Goal: Information Seeking & Learning: Learn about a topic

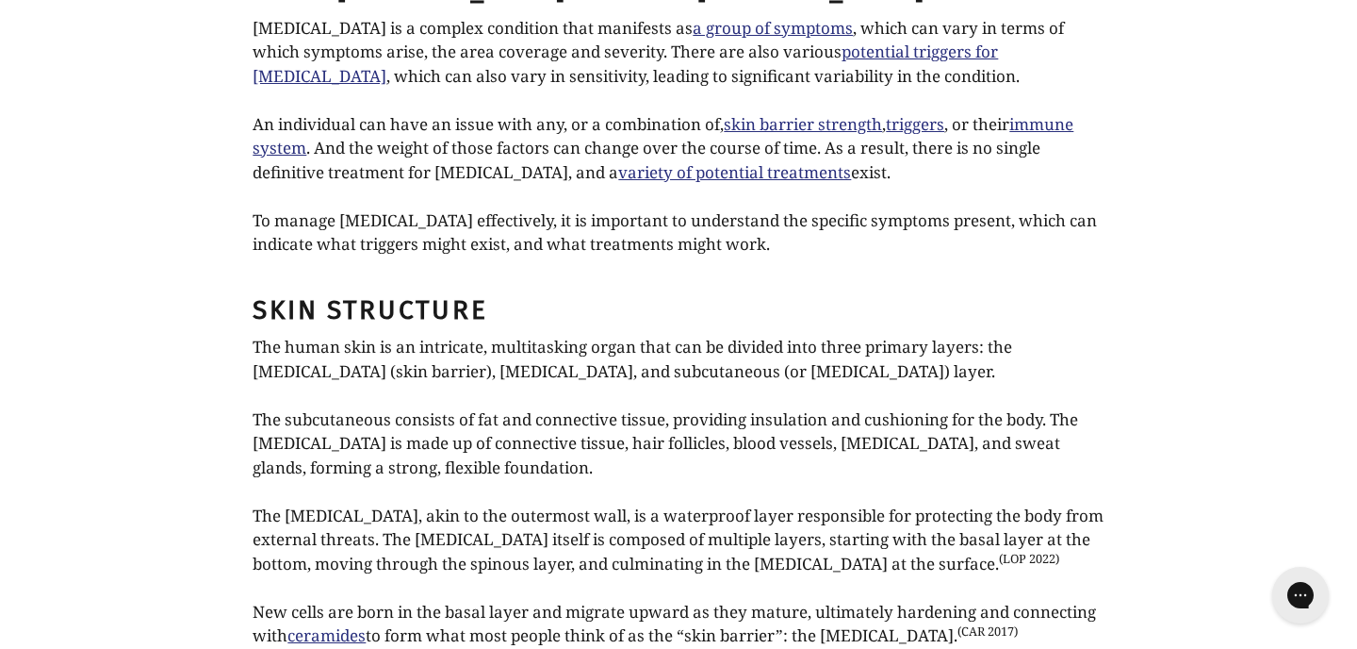
scroll to position [1489, 0]
click at [920, 112] on link "triggers" at bounding box center [915, 123] width 58 height 23
click at [1054, 112] on link "immune system" at bounding box center [663, 135] width 821 height 47
click at [830, 112] on link "skin barrier strength" at bounding box center [803, 123] width 158 height 23
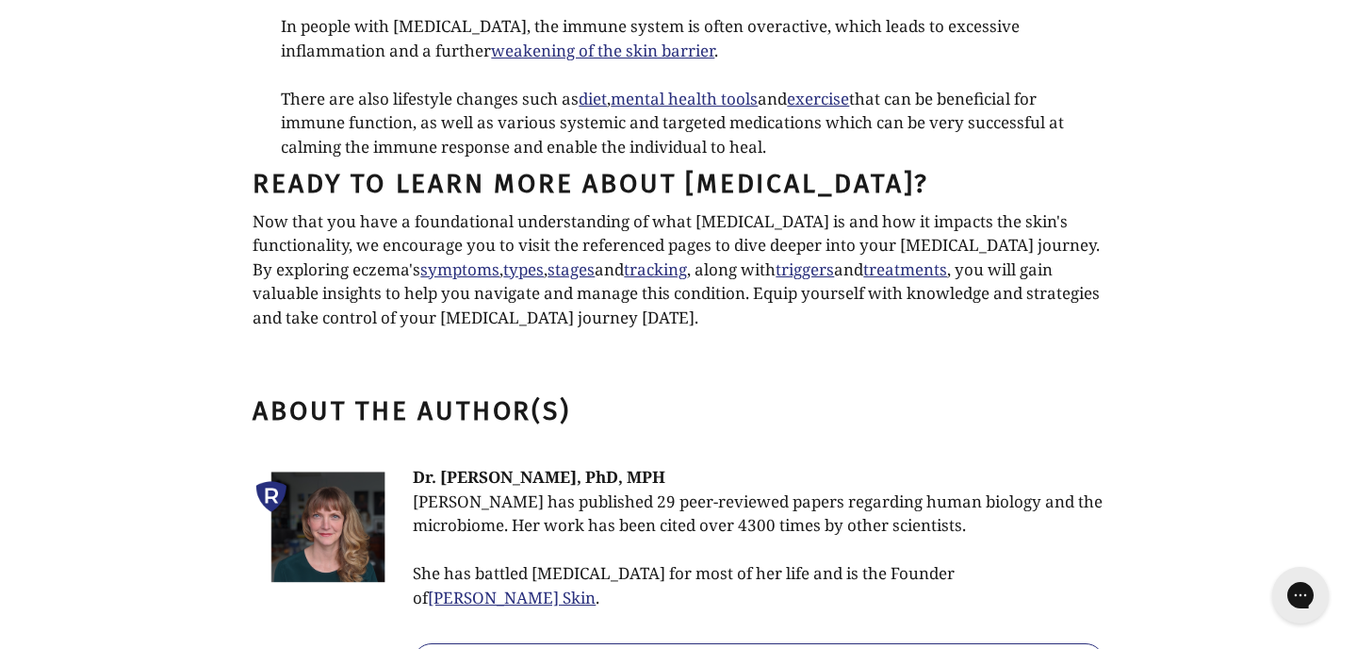
scroll to position [4683, 0]
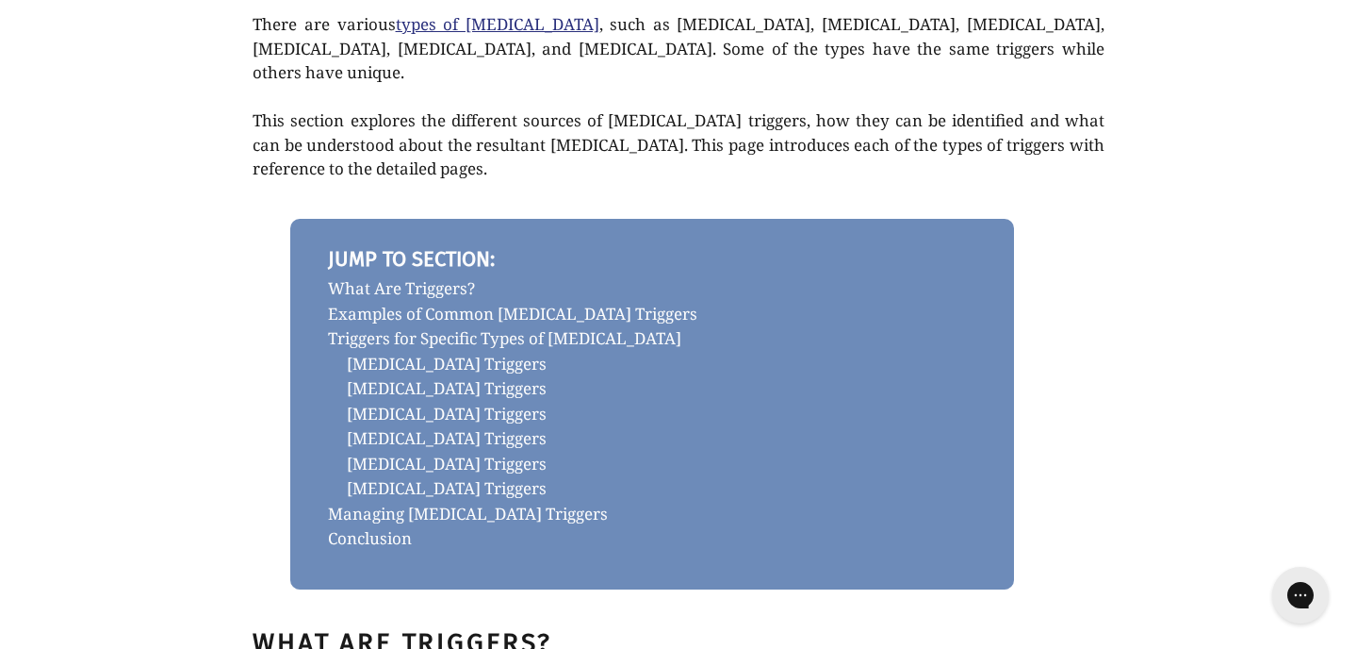
scroll to position [704, 0]
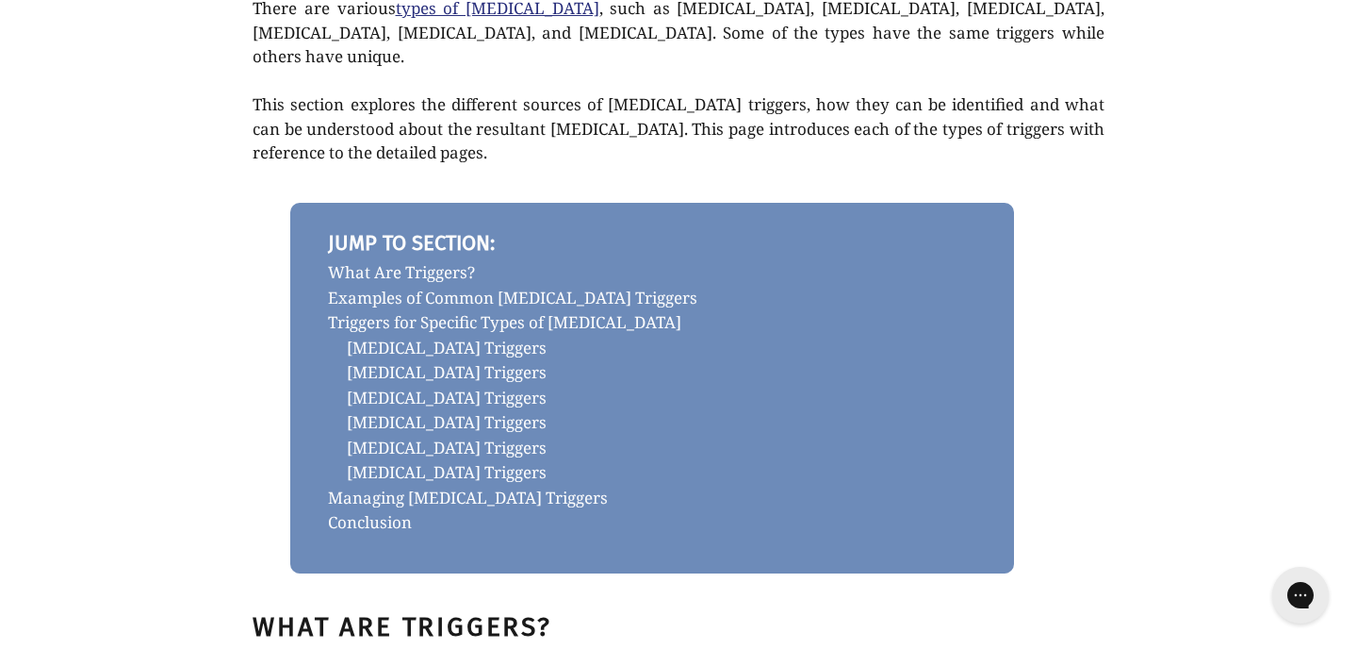
click at [407, 286] on link "Examples of Common Eczema Triggers" at bounding box center [652, 298] width 649 height 25
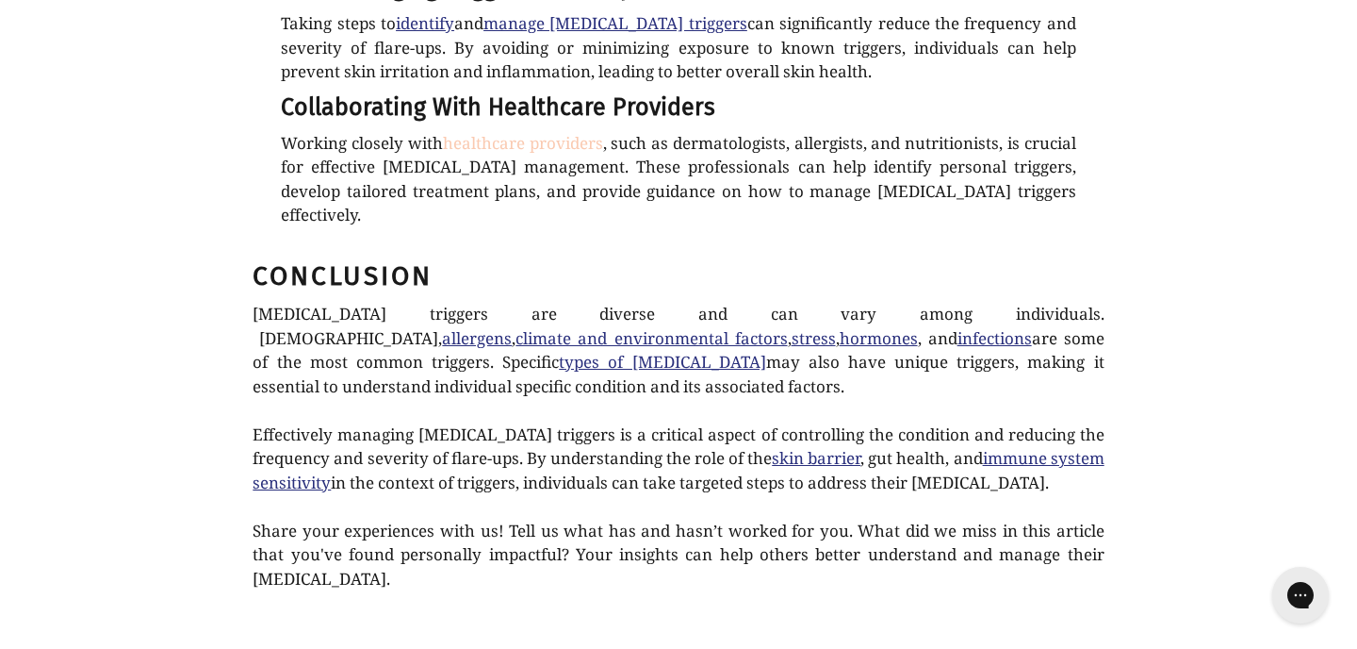
scroll to position [4790, 0]
